Goal: Navigation & Orientation: Find specific page/section

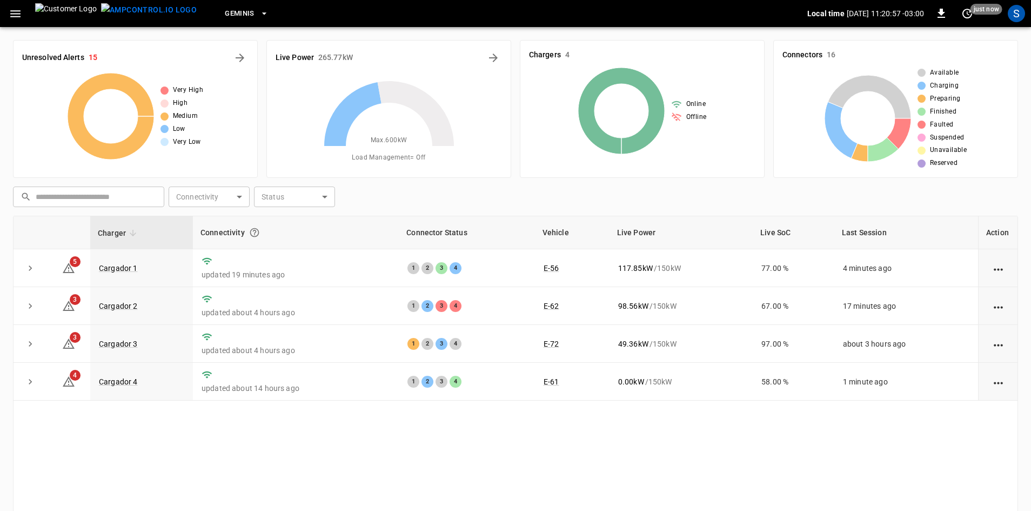
click at [16, 14] on icon "button" at bounding box center [15, 13] width 10 height 7
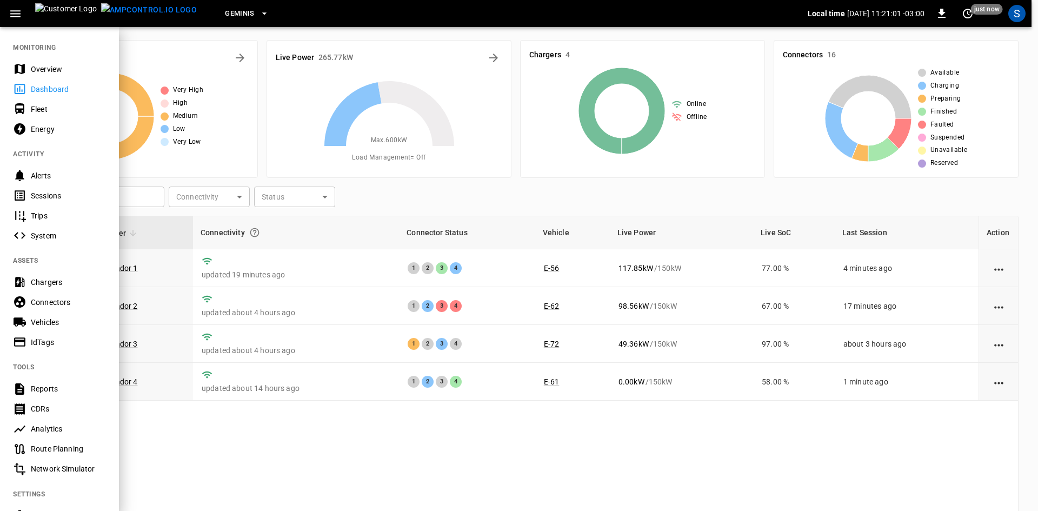
click at [65, 195] on div "Sessions" at bounding box center [68, 195] width 75 height 11
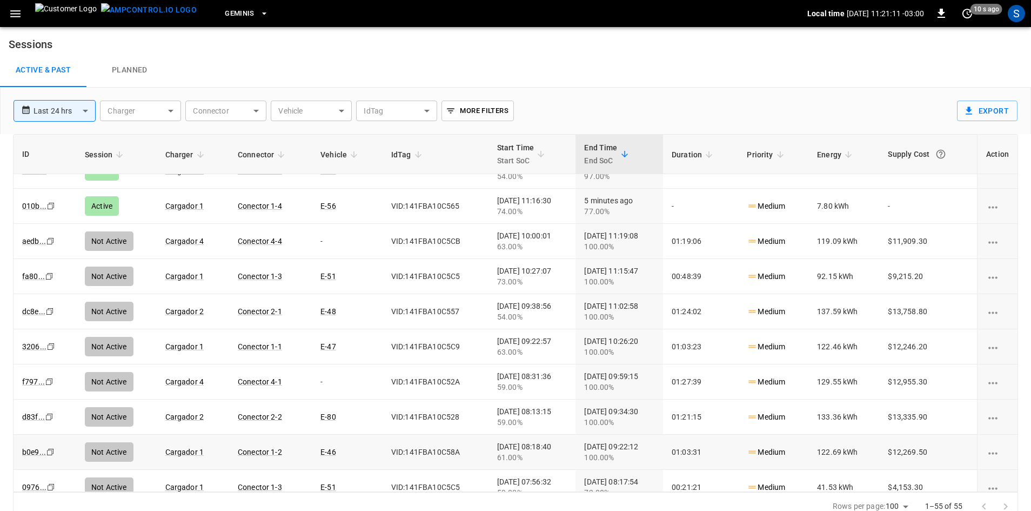
scroll to position [108, 0]
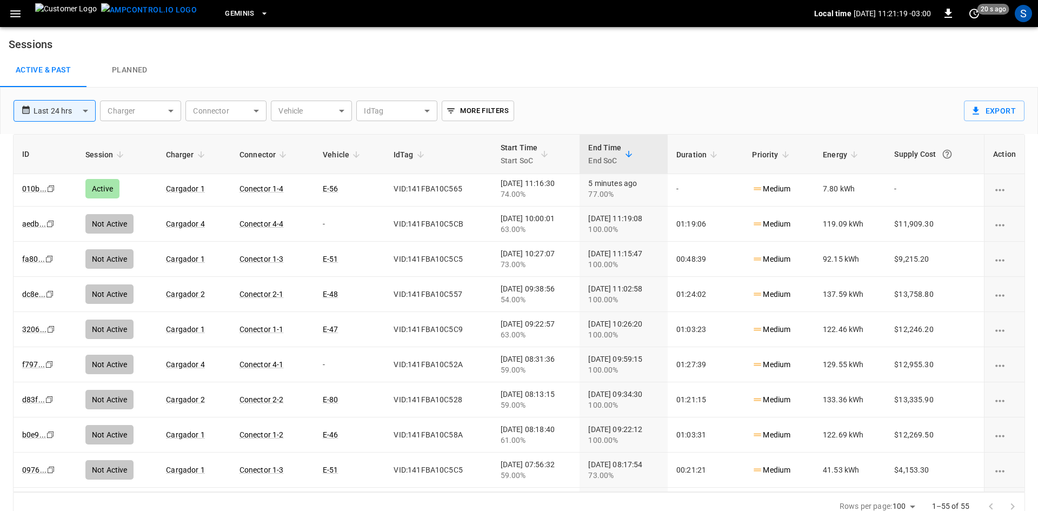
click at [86, 107] on body "**********" at bounding box center [519, 260] width 1038 height 521
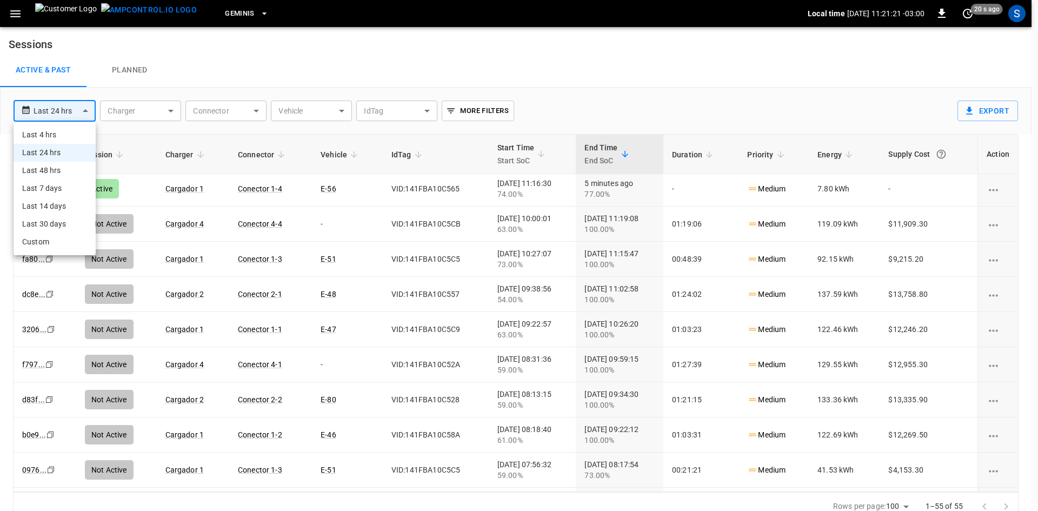
click at [59, 135] on li "Last 4 hrs" at bounding box center [55, 135] width 82 height 18
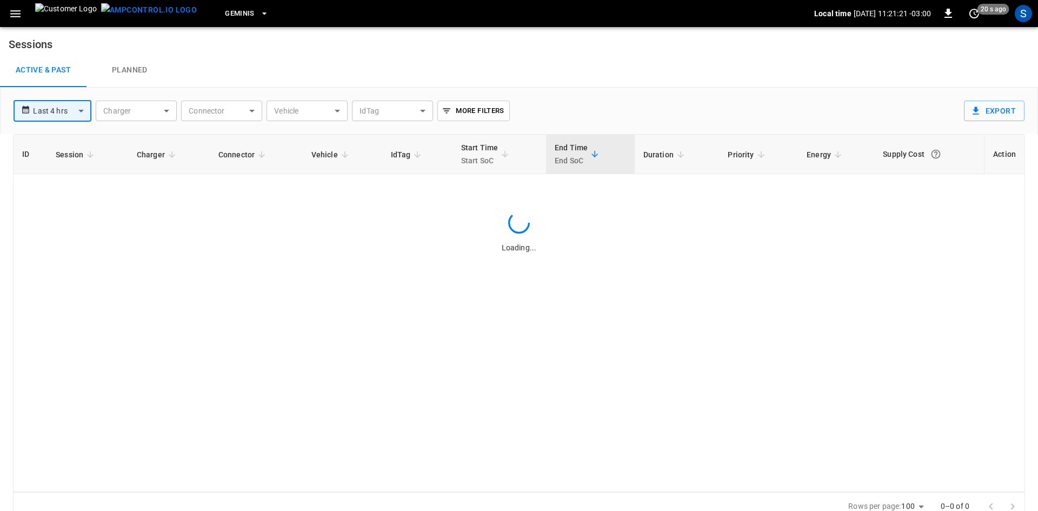
type input "**********"
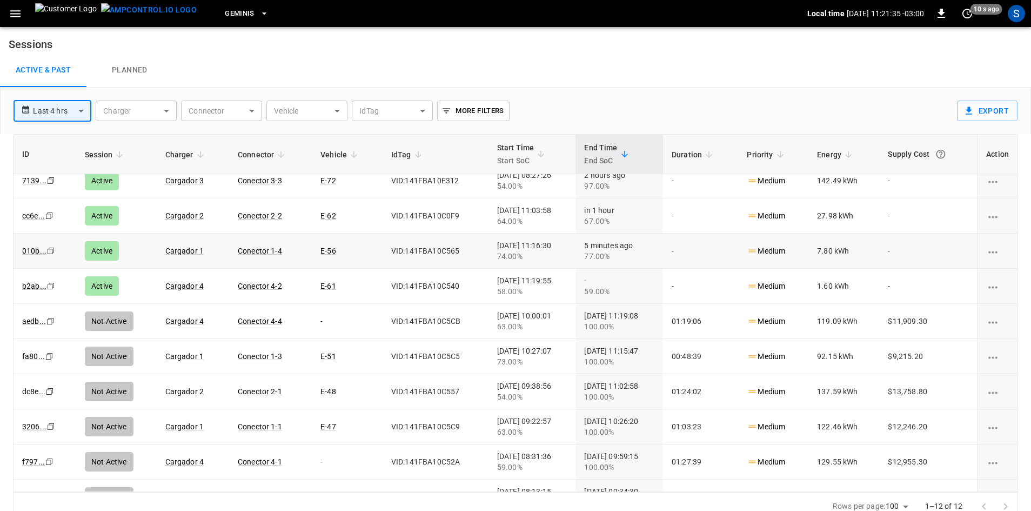
scroll to position [0, 0]
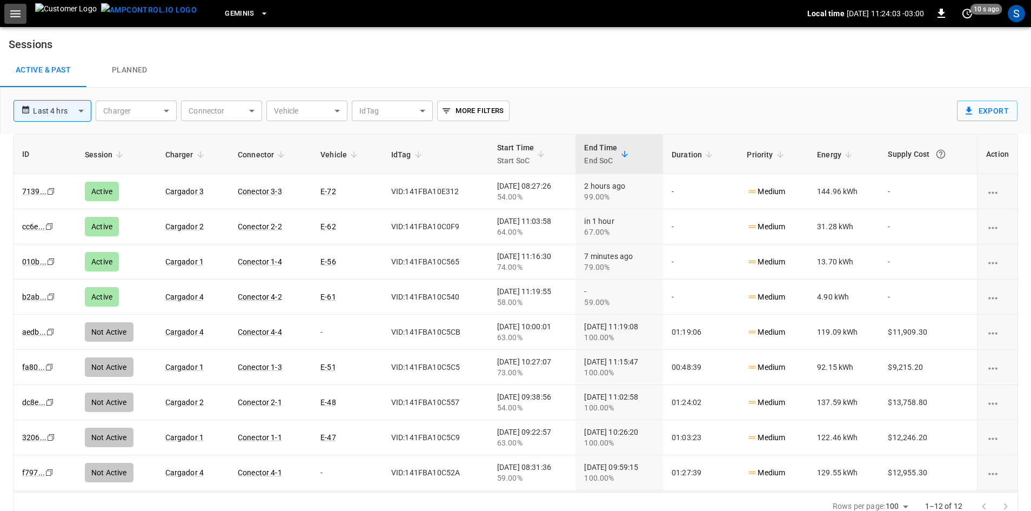
click at [15, 15] on icon "button" at bounding box center [16, 14] width 14 height 14
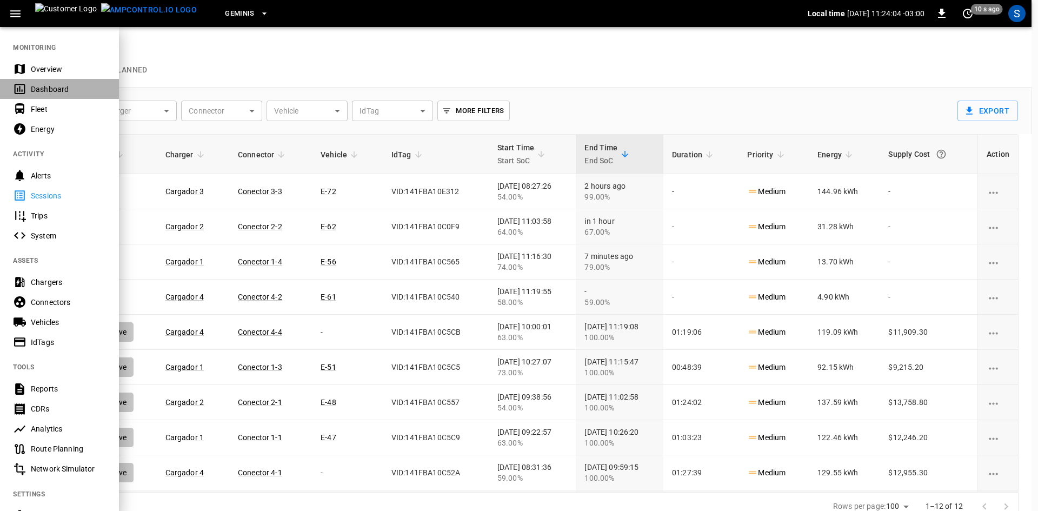
click at [78, 90] on div "Dashboard" at bounding box center [68, 89] width 75 height 11
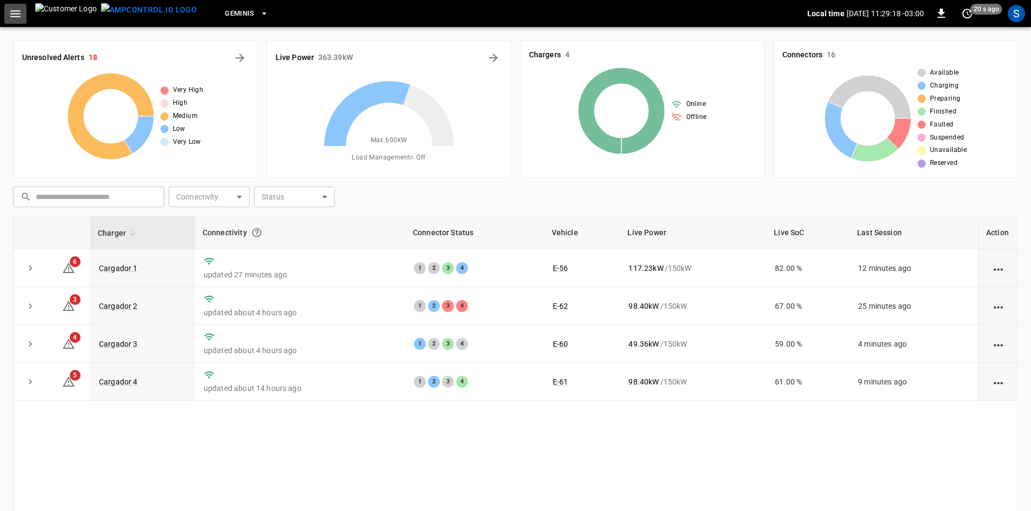
click at [12, 11] on icon "button" at bounding box center [16, 14] width 14 height 14
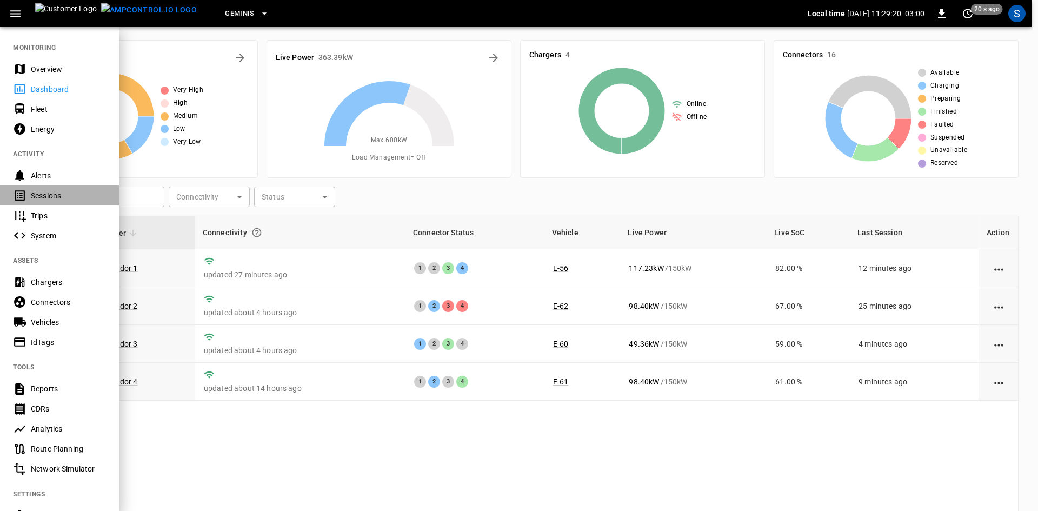
click at [50, 197] on div "Sessions" at bounding box center [68, 195] width 75 height 11
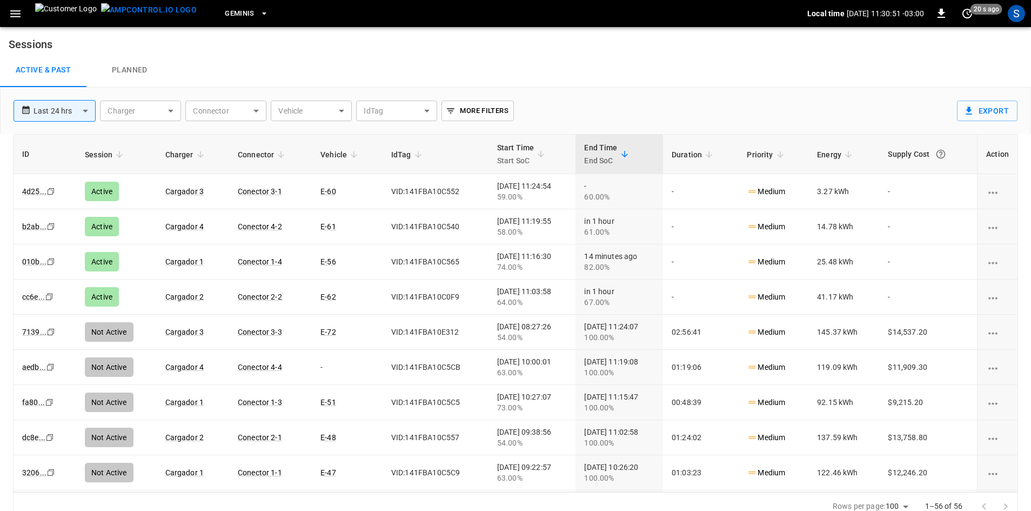
click at [17, 16] on icon "button" at bounding box center [15, 13] width 10 height 7
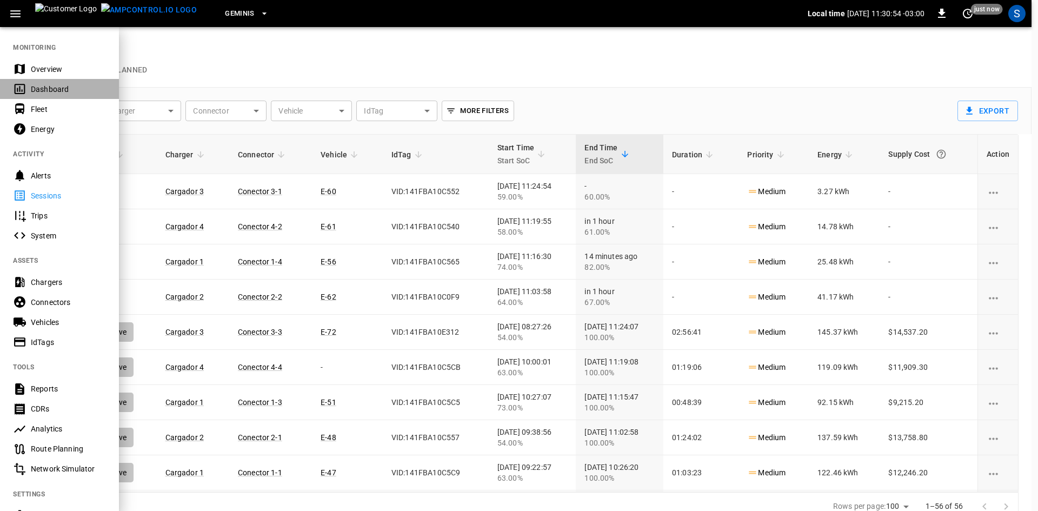
click at [55, 92] on div "Dashboard" at bounding box center [68, 89] width 75 height 11
